Goal: Transaction & Acquisition: Purchase product/service

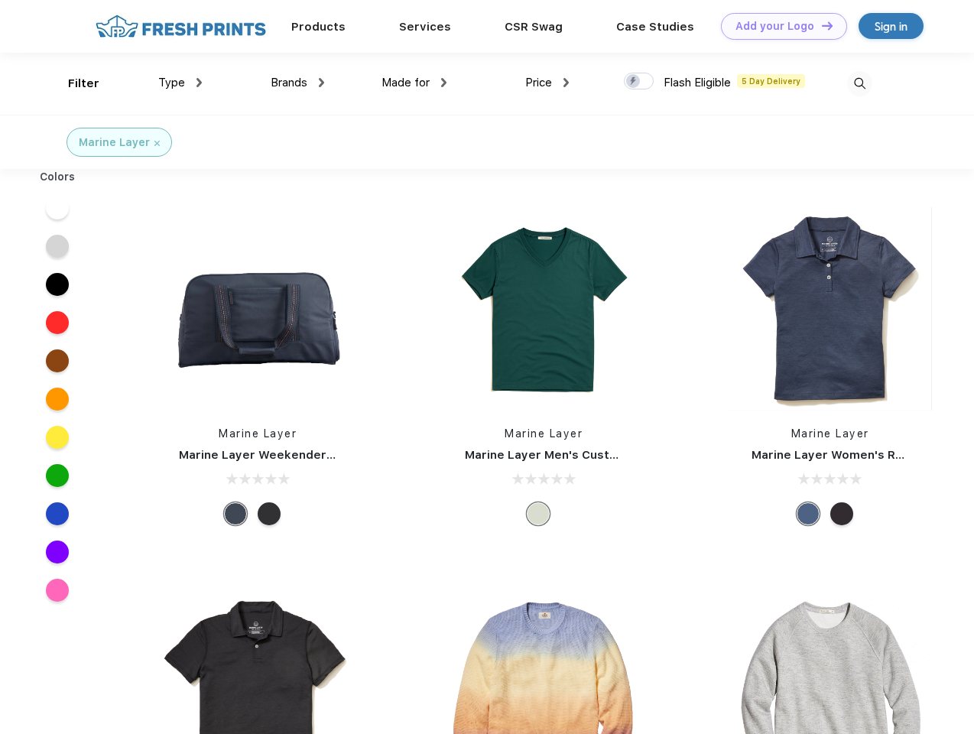
scroll to position [1, 0]
click at [778, 26] on link "Add your Logo Design Tool" at bounding box center [784, 26] width 126 height 27
click at [0, 0] on div "Design Tool" at bounding box center [0, 0] width 0 height 0
click at [820, 25] on link "Add your Logo Design Tool" at bounding box center [784, 26] width 126 height 27
click at [73, 83] on div "Filter" at bounding box center [83, 84] width 31 height 18
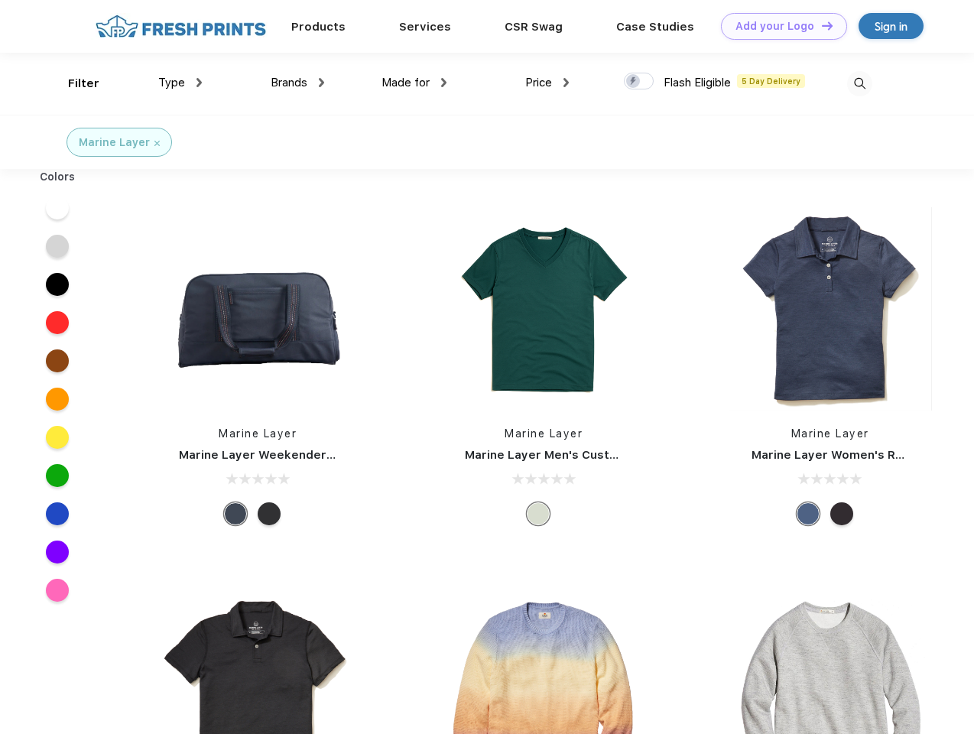
click at [180, 83] on span "Type" at bounding box center [171, 83] width 27 height 14
click at [297, 83] on span "Brands" at bounding box center [289, 83] width 37 height 14
click at [414, 83] on span "Made for" at bounding box center [405, 83] width 48 height 14
click at [547, 83] on span "Price" at bounding box center [538, 83] width 27 height 14
click at [639, 82] on div at bounding box center [639, 81] width 30 height 17
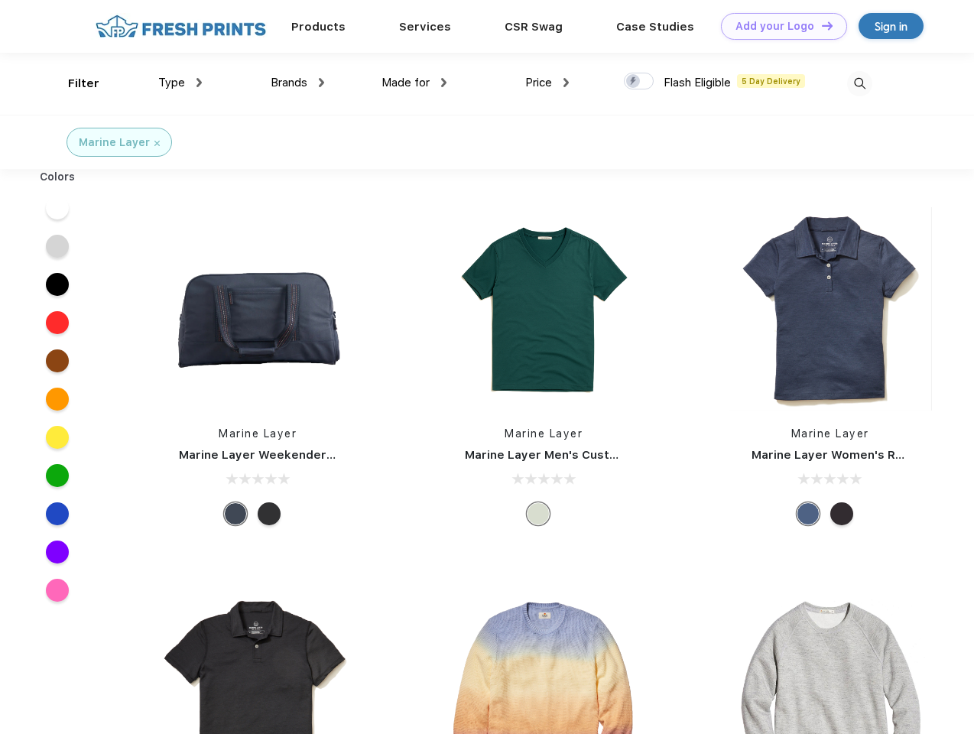
click at [634, 82] on input "checkbox" at bounding box center [629, 77] width 10 height 10
click at [859, 83] on img at bounding box center [859, 83] width 25 height 25
